Goal: Task Accomplishment & Management: Manage account settings

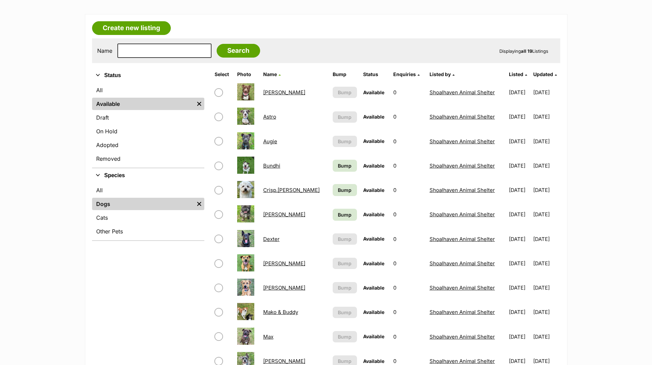
click at [294, 188] on link "Crisp.P.Bacon" at bounding box center [291, 190] width 56 height 7
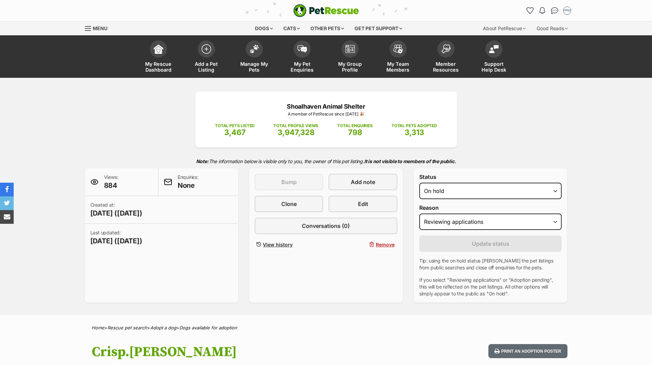
select select "reviewing_applications"
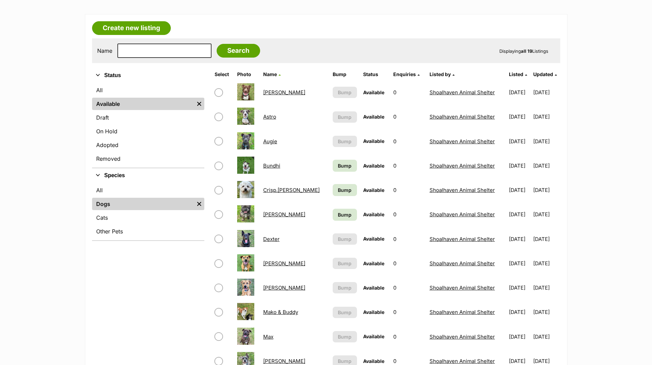
click at [269, 214] on link "Dave" at bounding box center [284, 214] width 42 height 7
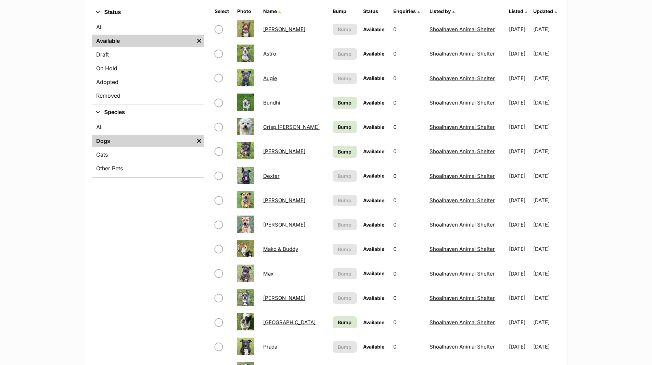
scroll to position [171, 0]
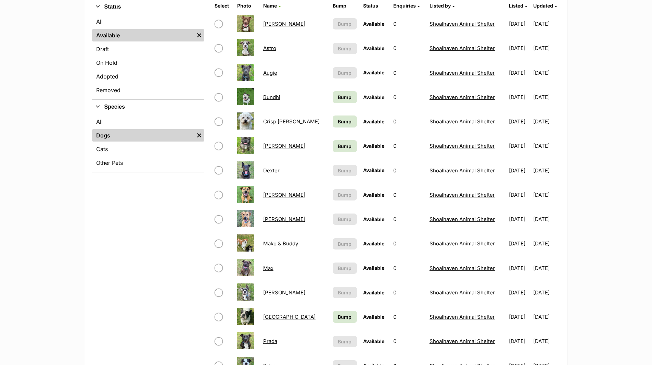
click at [288, 241] on link "Mako & Buddy" at bounding box center [280, 243] width 35 height 7
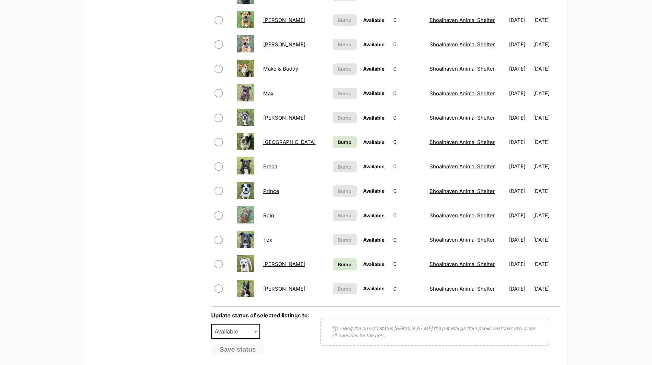
scroll to position [376, 0]
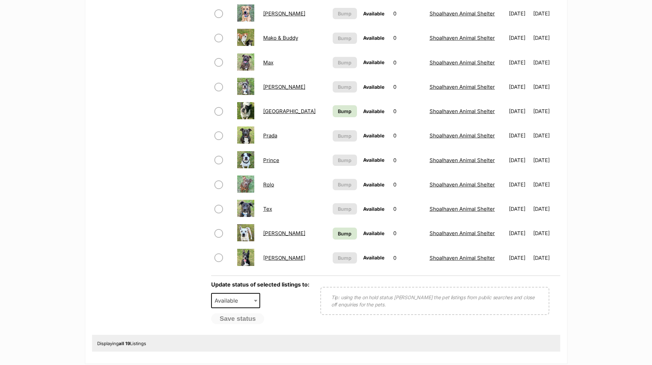
click at [270, 162] on link "Prince" at bounding box center [271, 160] width 16 height 7
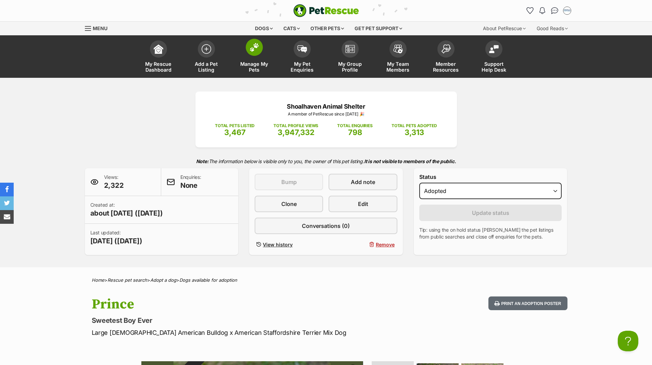
click at [253, 63] on span "Manage My Pets" at bounding box center [254, 67] width 31 height 12
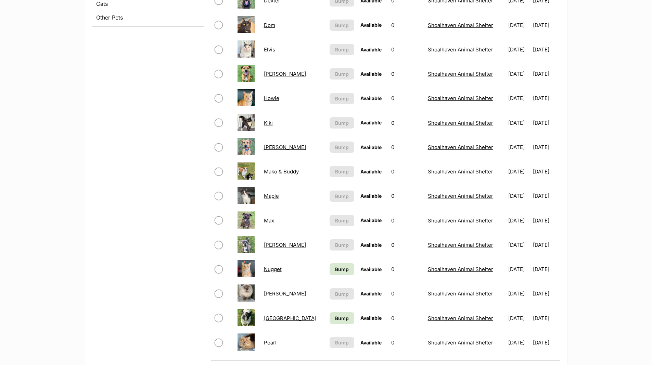
scroll to position [240, 0]
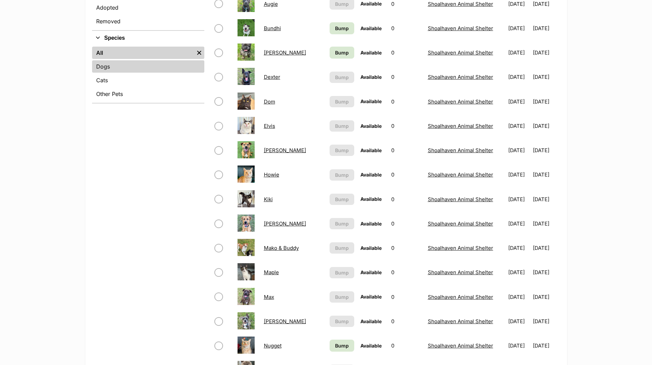
click at [103, 68] on link "Dogs" at bounding box center [148, 66] width 112 height 12
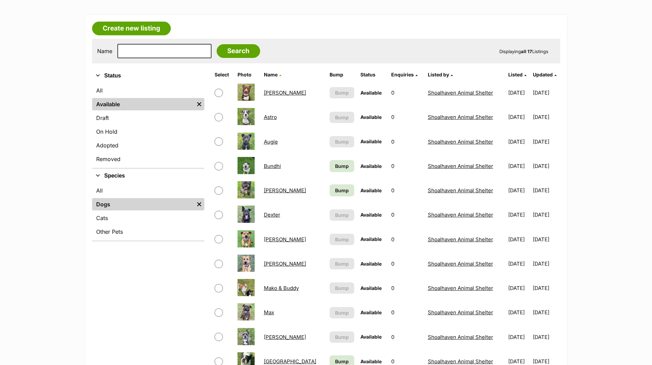
scroll to position [68, 0]
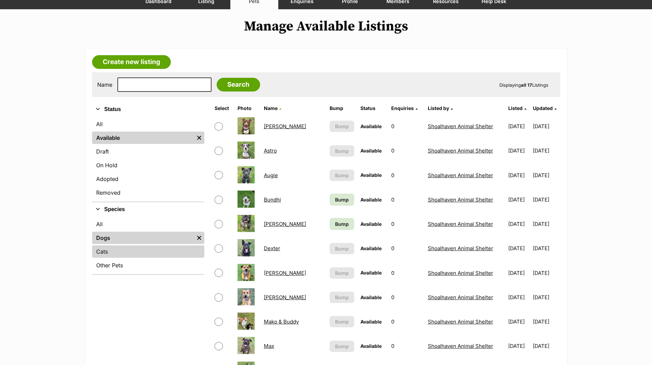
click at [103, 253] on link "Cats" at bounding box center [148, 251] width 112 height 12
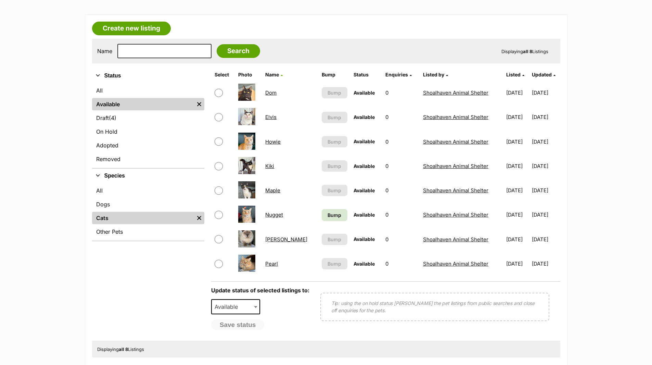
scroll to position [103, 0]
click at [276, 263] on link "Pearl" at bounding box center [271, 263] width 13 height 7
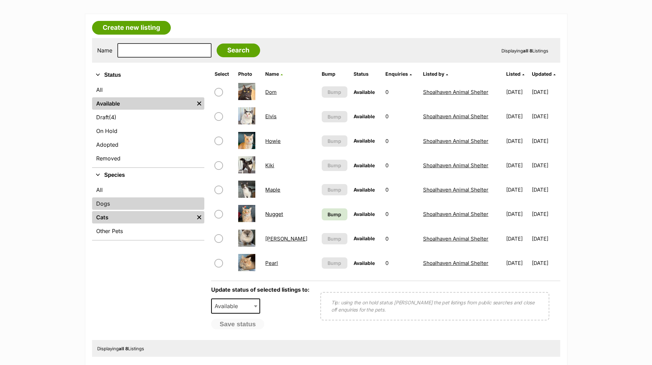
click at [105, 206] on link "Dogs" at bounding box center [148, 203] width 112 height 12
